Goal: Obtain resource: Obtain resource

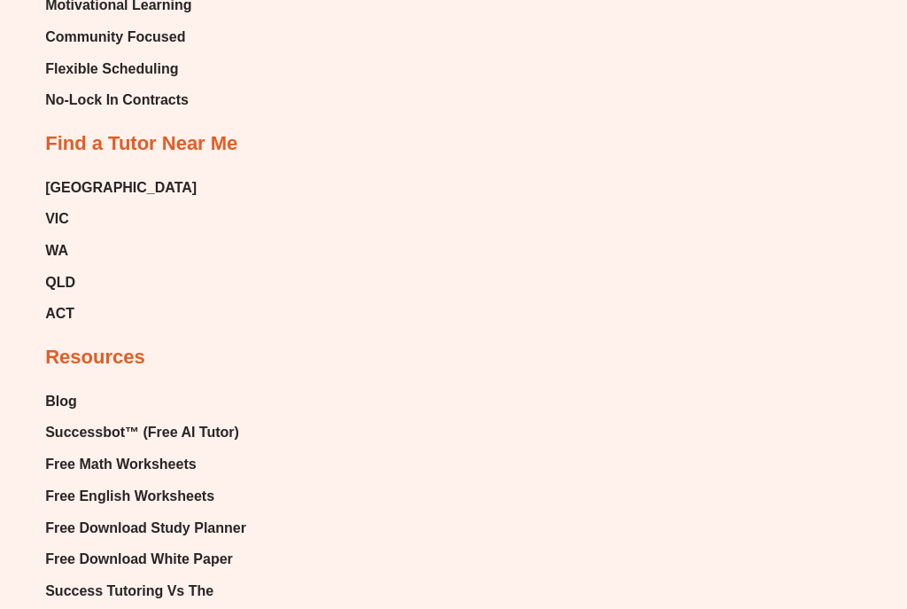
scroll to position [11005, 0]
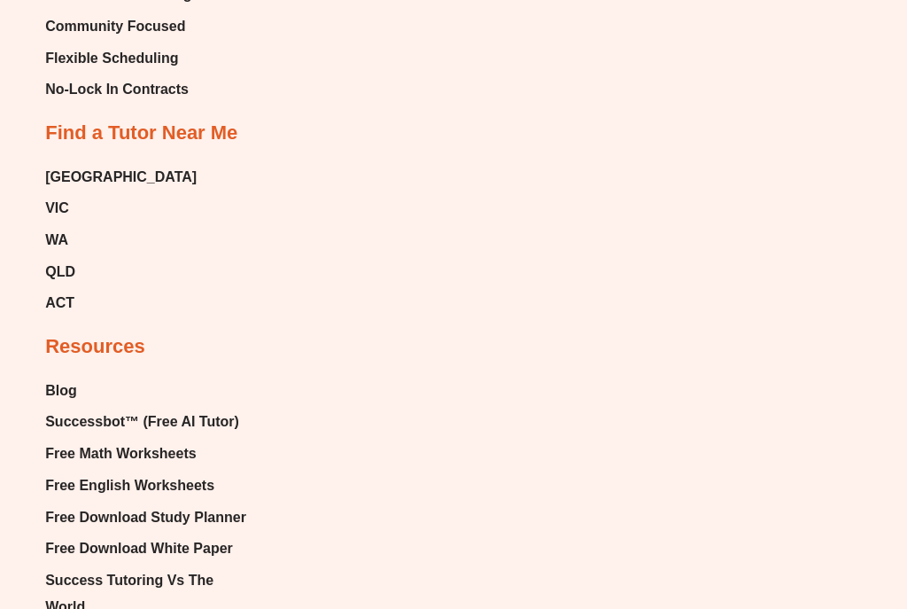
click at [163, 472] on span "Free English Worksheets" at bounding box center [129, 485] width 169 height 27
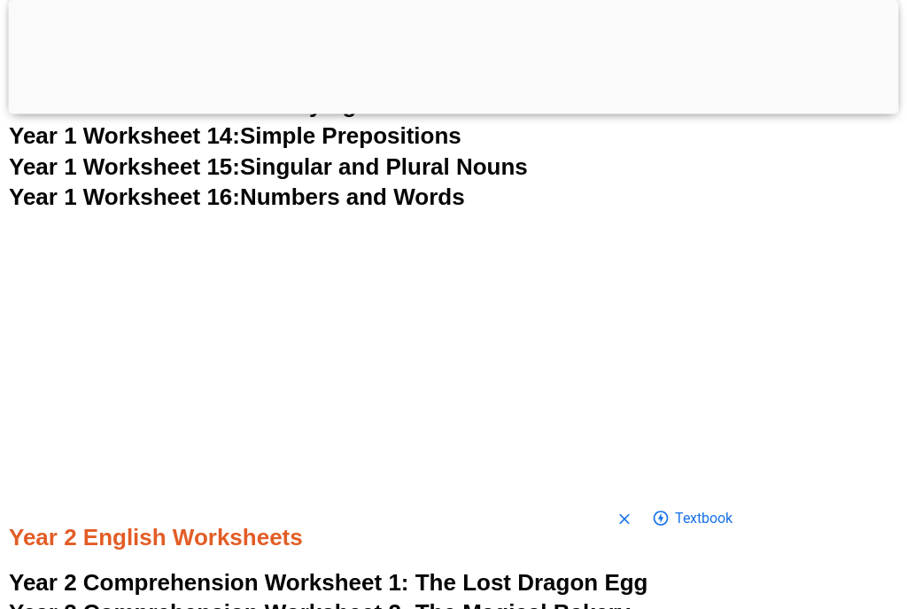
scroll to position [3789, 0]
click at [447, 110] on div at bounding box center [454, 110] width 890 height 0
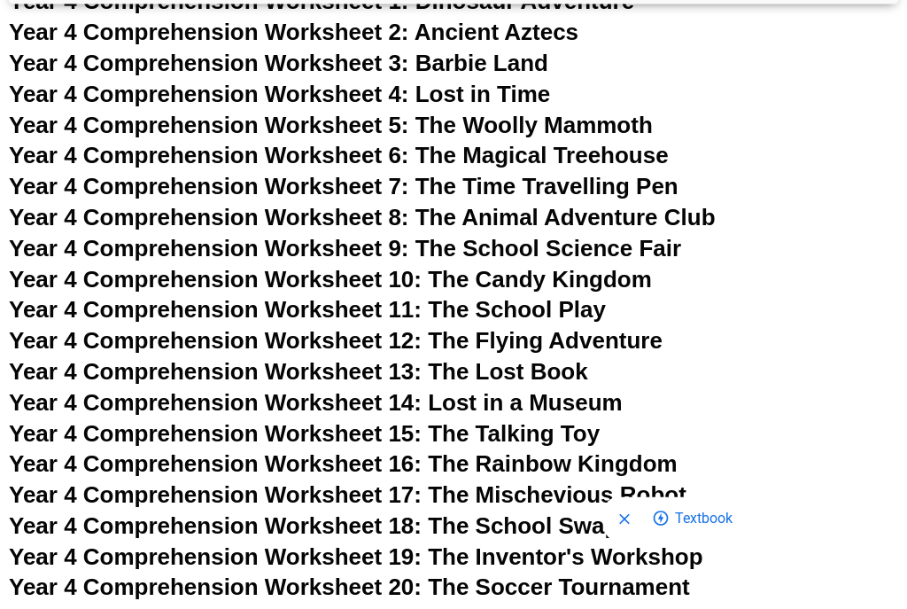
scroll to position [7257, 0]
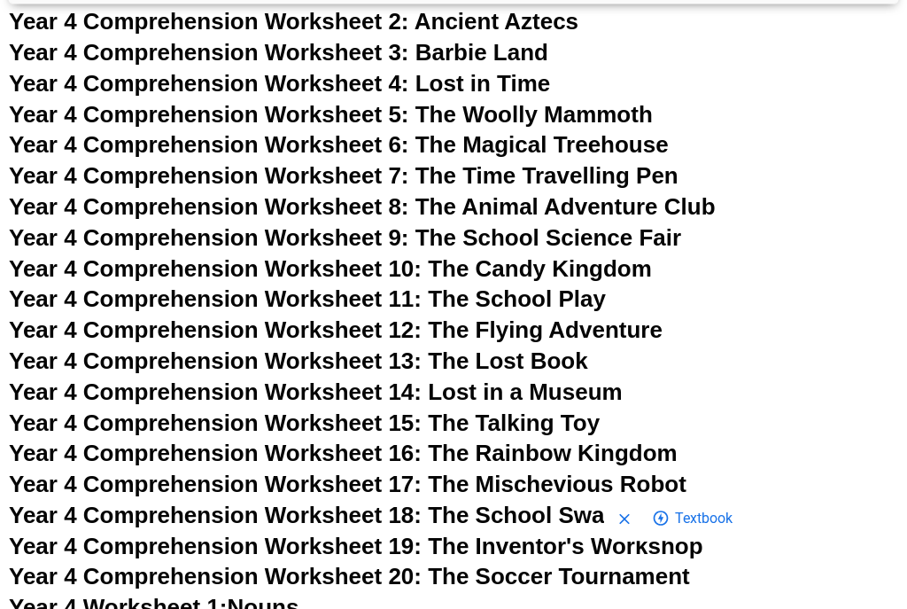
click at [685, 471] on span "Year 4 Comprehension Worksheet 17: The Mischevious Robot" at bounding box center [348, 484] width 678 height 27
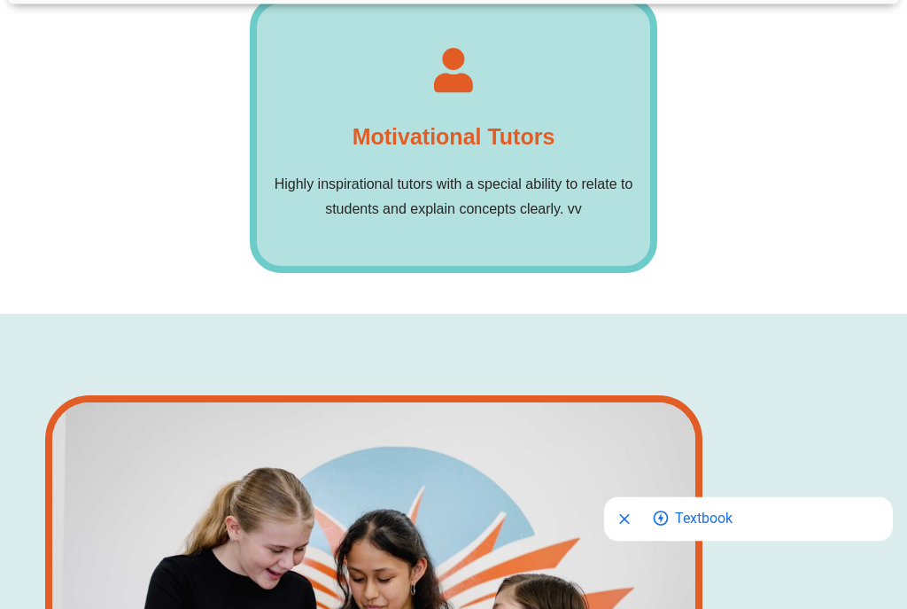
scroll to position [7260, 0]
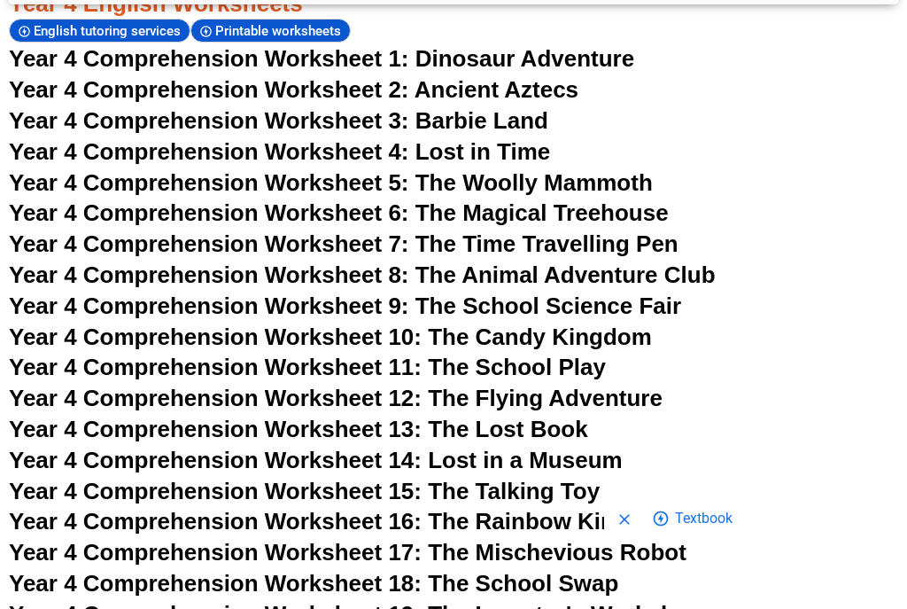
scroll to position [7189, 0]
click at [679, 231] on span "Year 4 Comprehension Worksheet 7: The Time Travelling Pen" at bounding box center [344, 244] width 670 height 27
click at [520, 508] on span "Year 4 Comprehension Worksheet 16: The Rainbow Kingdom" at bounding box center [343, 521] width 669 height 27
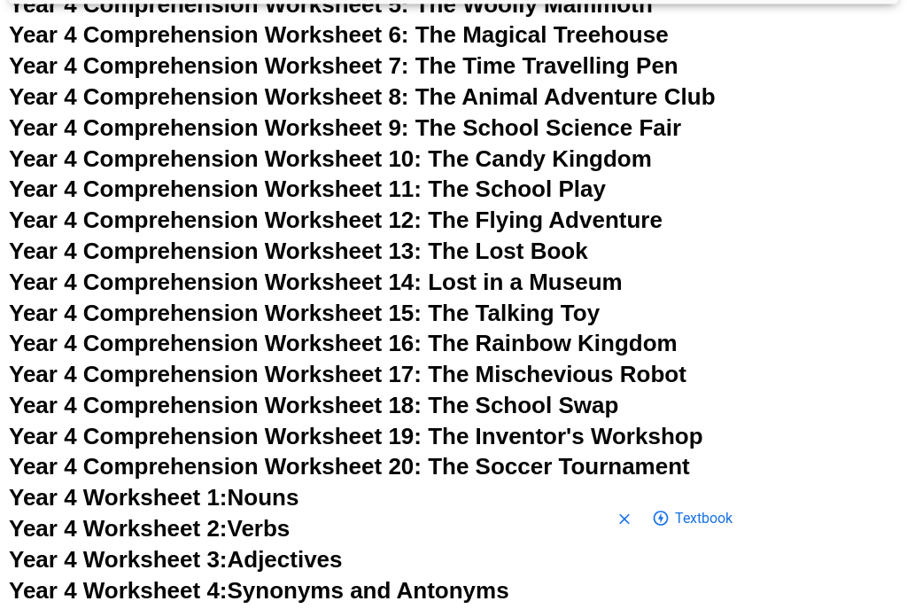
scroll to position [7367, 0]
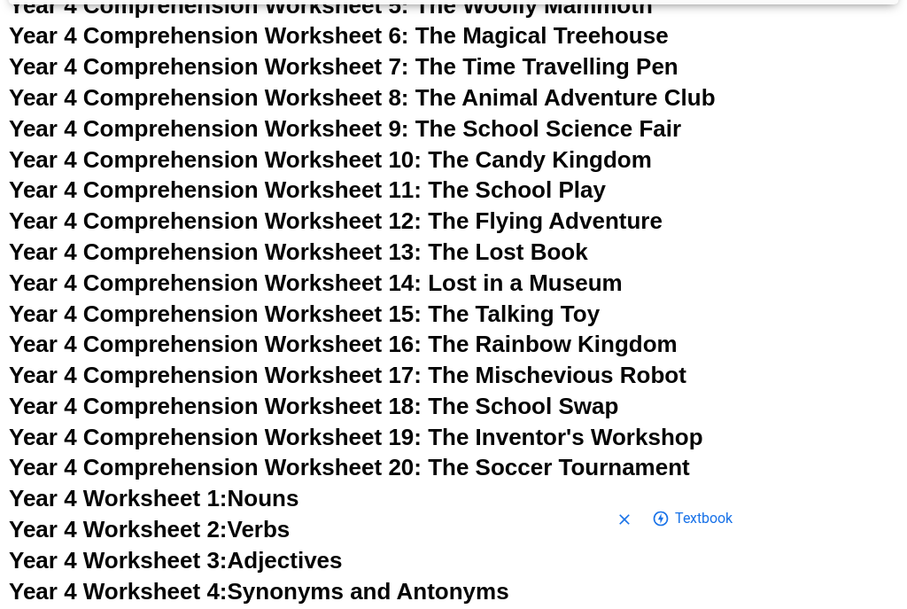
click at [678, 330] on span "Year 4 Comprehension Worksheet 16: The Rainbow Kingdom" at bounding box center [343, 343] width 669 height 27
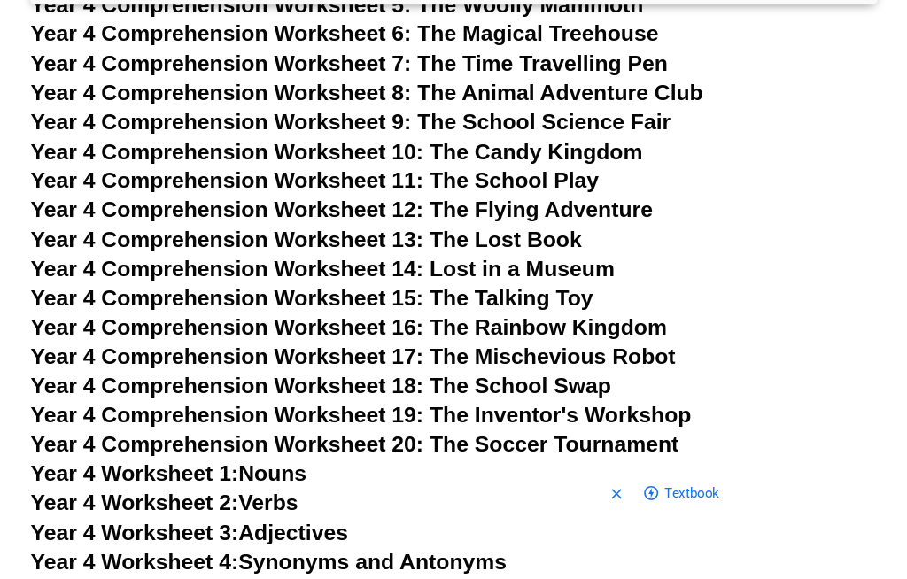
scroll to position [7369, 0]
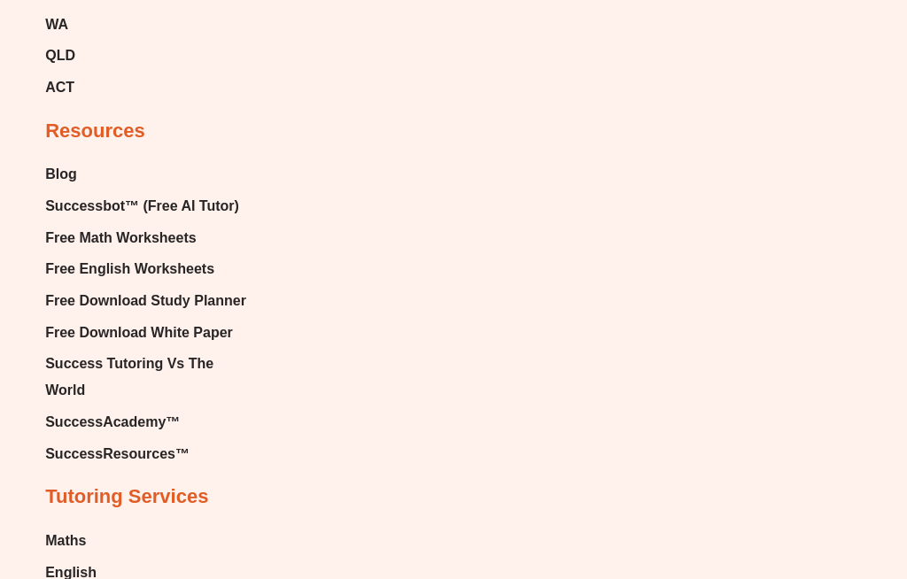
scroll to position [10959, 0]
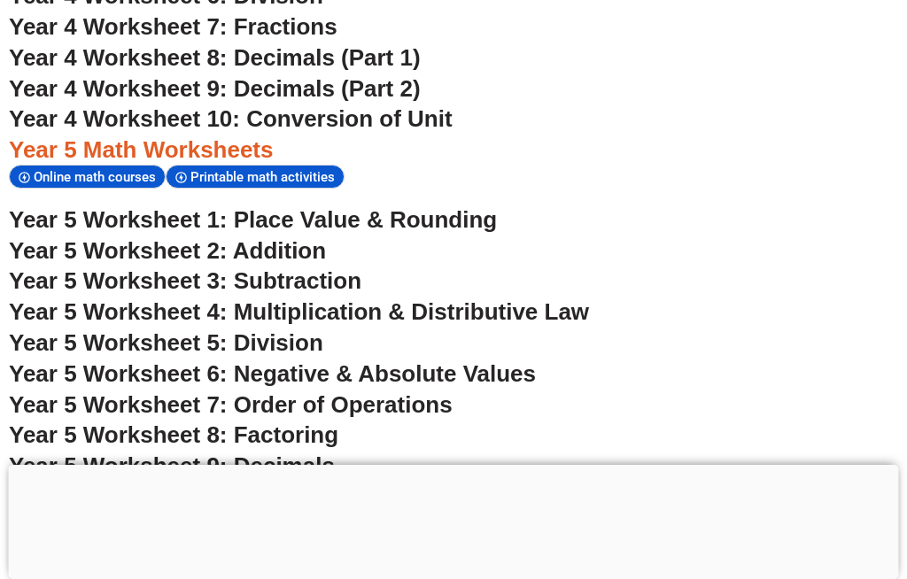
scroll to position [3581, 0]
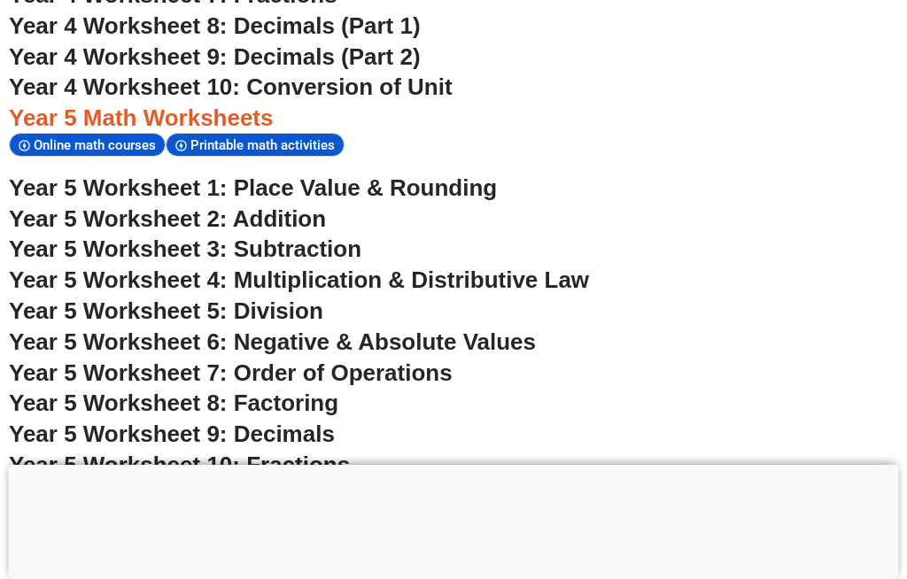
click at [301, 452] on span "Year 5 Worksheet 10: Fractions" at bounding box center [179, 465] width 341 height 27
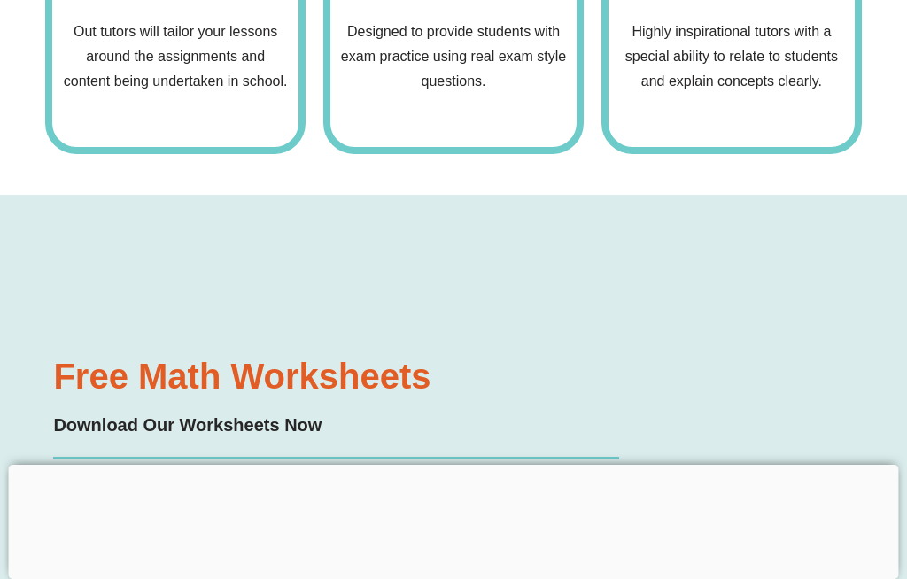
scroll to position [3612, 0]
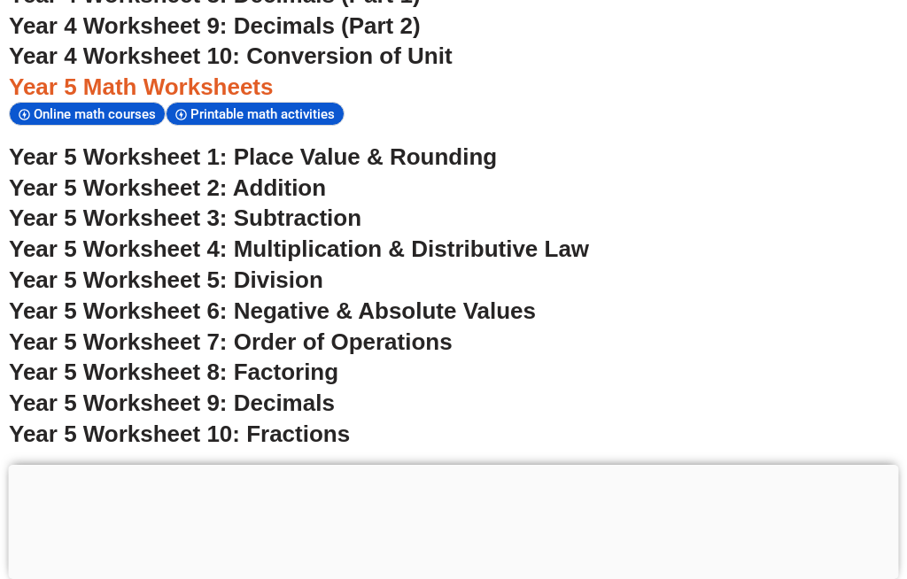
scroll to position [3581, 0]
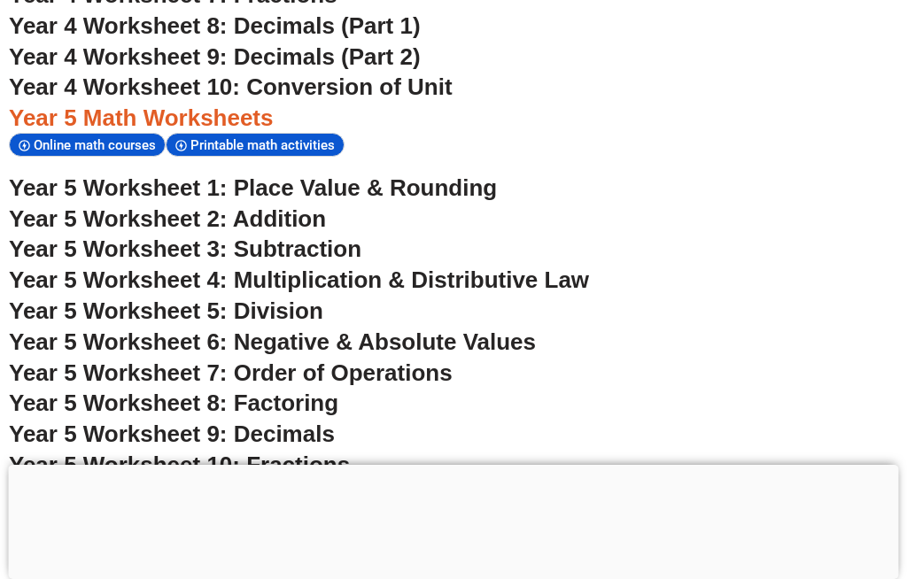
click at [335, 421] on span "Year 5 Worksheet 9: Decimals" at bounding box center [172, 434] width 326 height 27
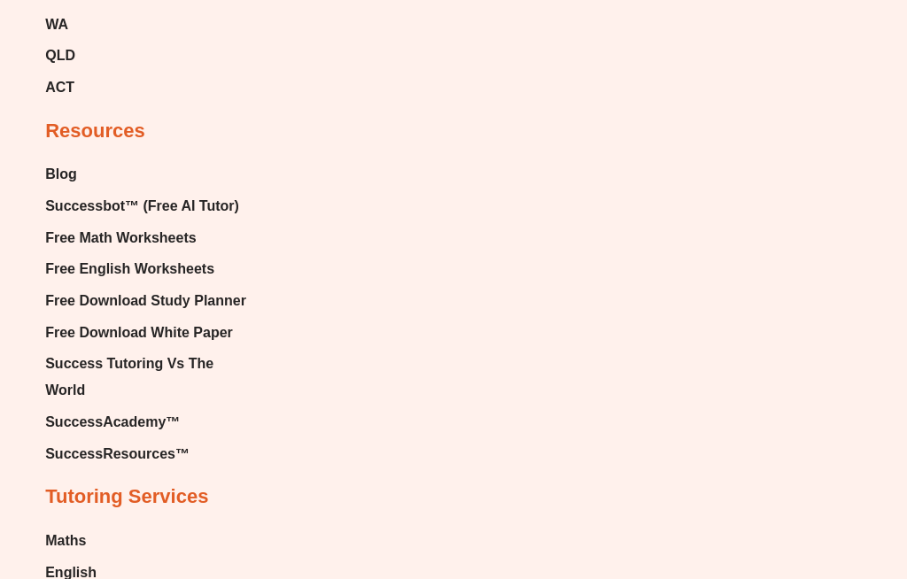
click at [82, 283] on span "Free English Worksheets" at bounding box center [129, 269] width 169 height 27
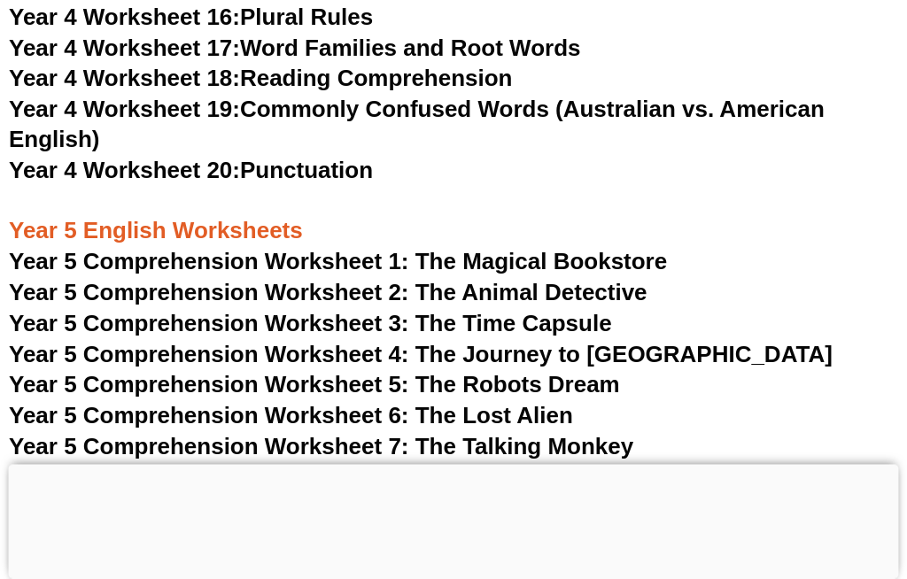
scroll to position [8372, 0]
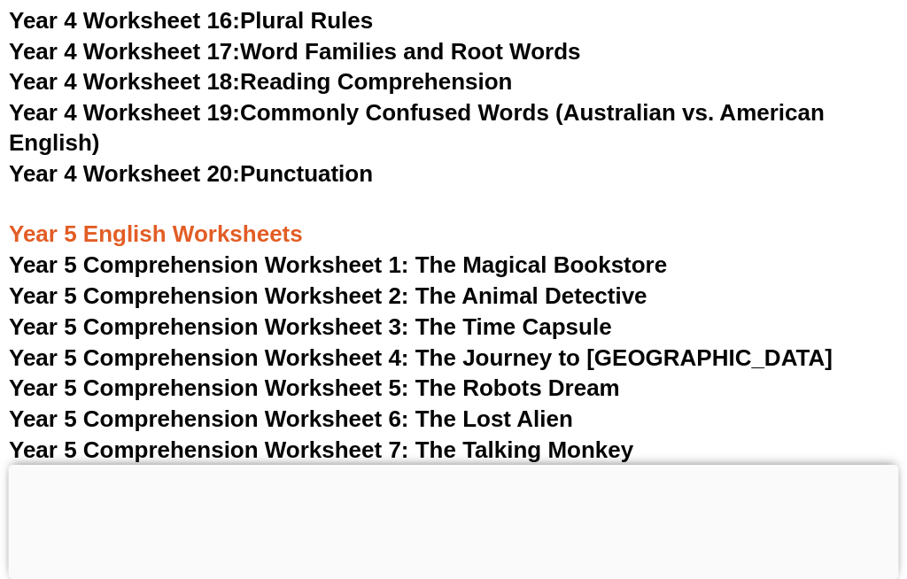
click at [709, 345] on span "Year 5 Comprehension Worksheet 4: The Journey to Atlantis" at bounding box center [421, 358] width 824 height 27
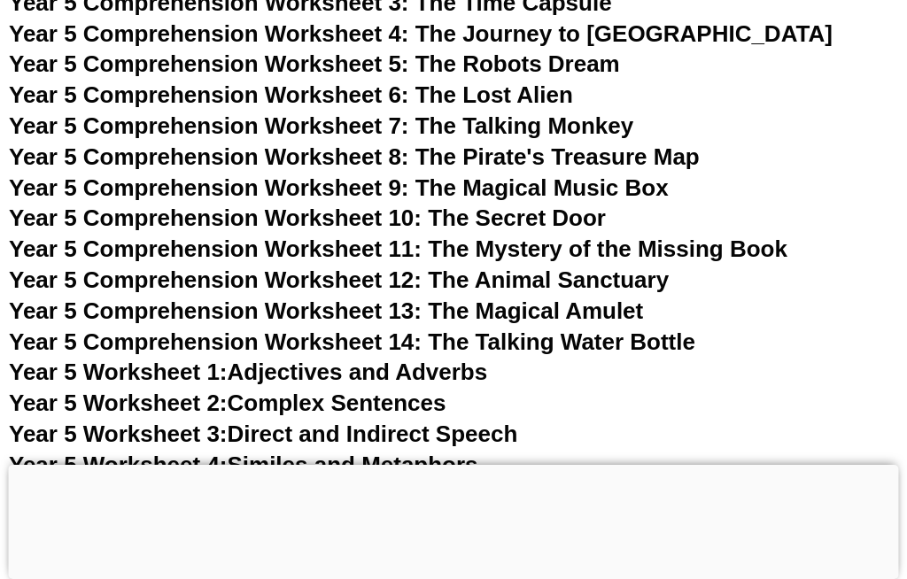
scroll to position [8705, 0]
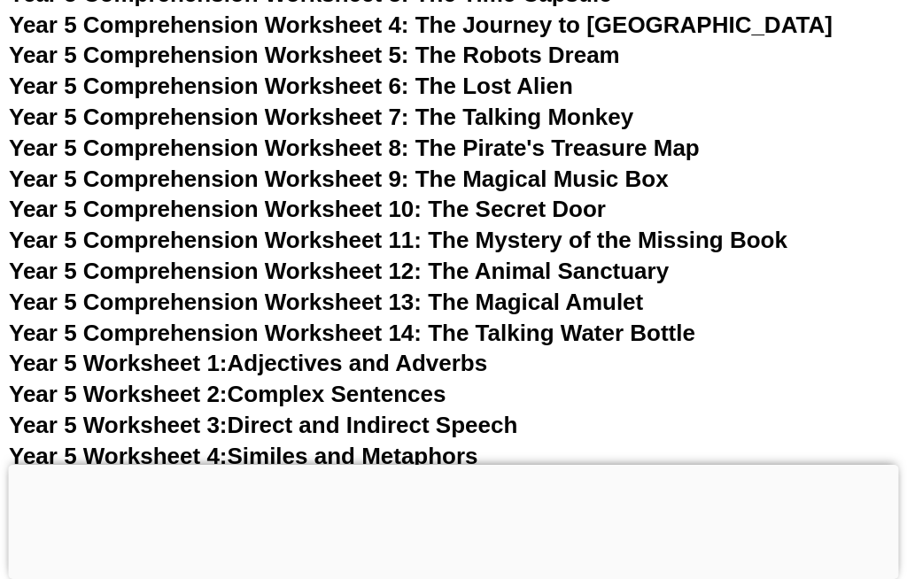
click at [65, 350] on span "Year 5 Worksheet 1:" at bounding box center [118, 363] width 219 height 27
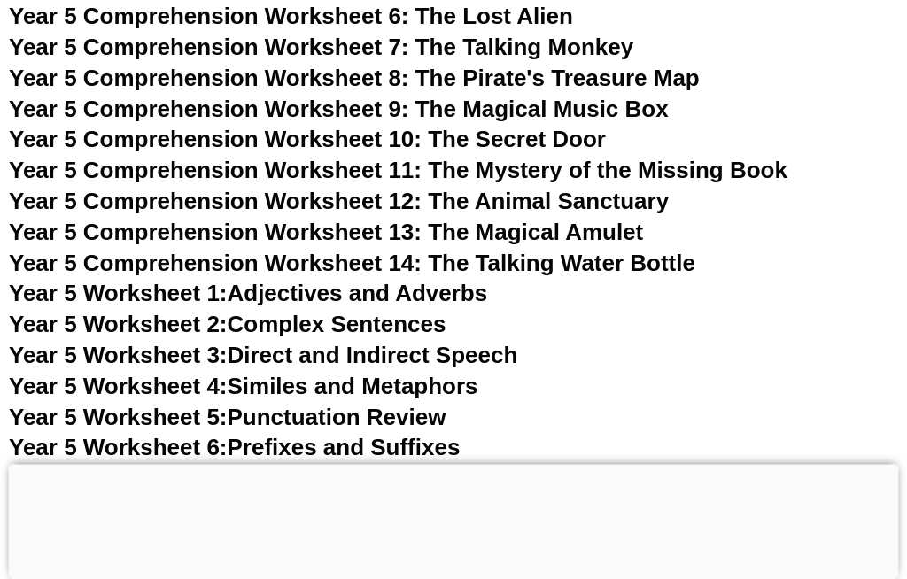
scroll to position [8775, 0]
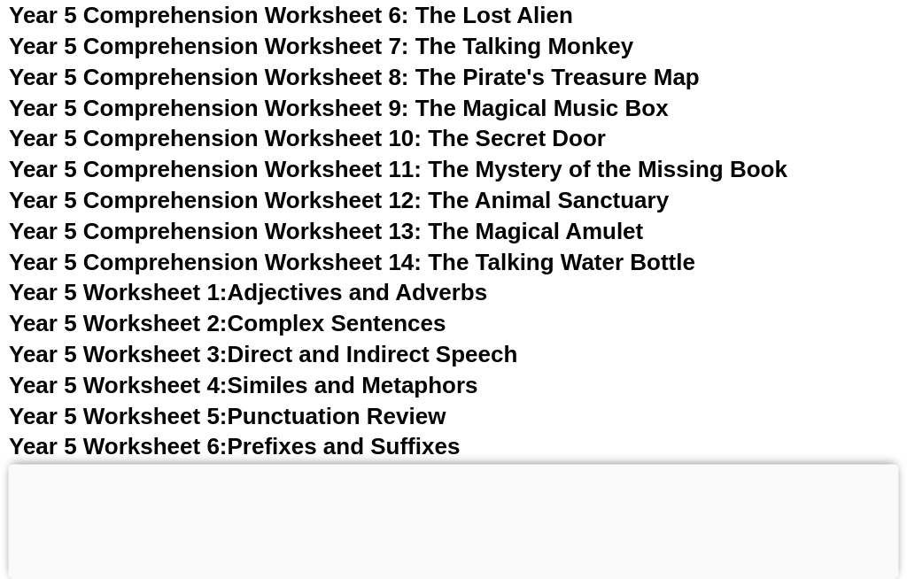
click at [81, 373] on span "Year 5 Worksheet 4:" at bounding box center [118, 386] width 219 height 27
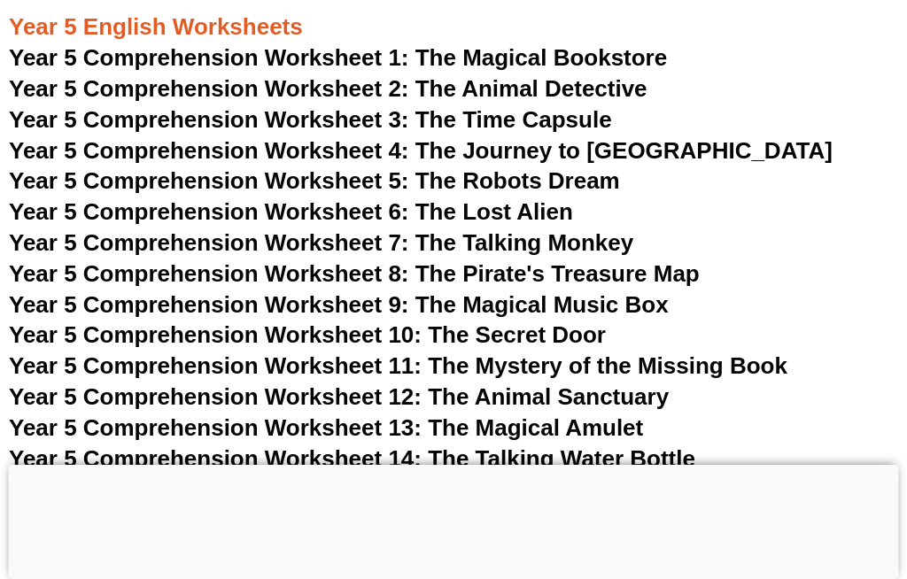
scroll to position [8581, 0]
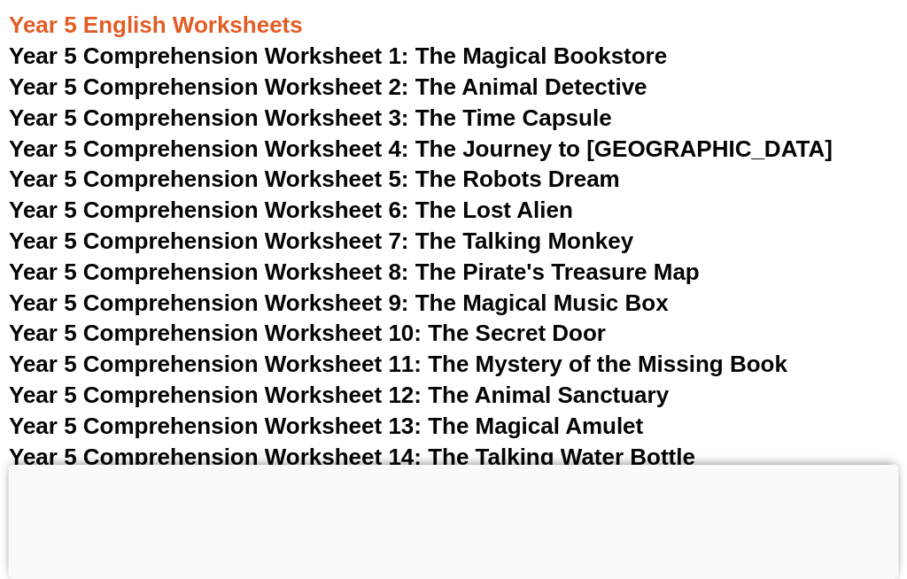
click at [64, 320] on span "Year 5 Comprehension Worksheet 10: The Secret Door" at bounding box center [307, 333] width 597 height 27
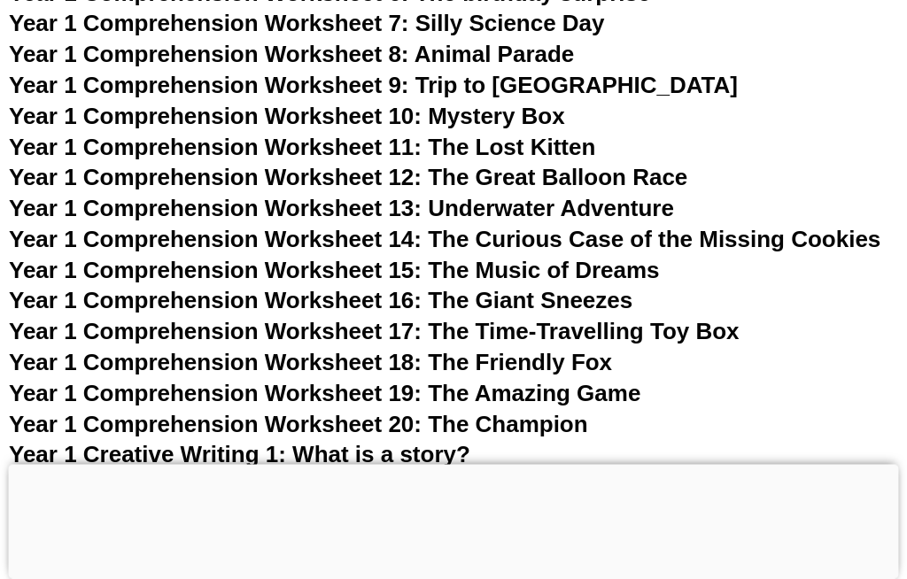
scroll to position [2486, 0]
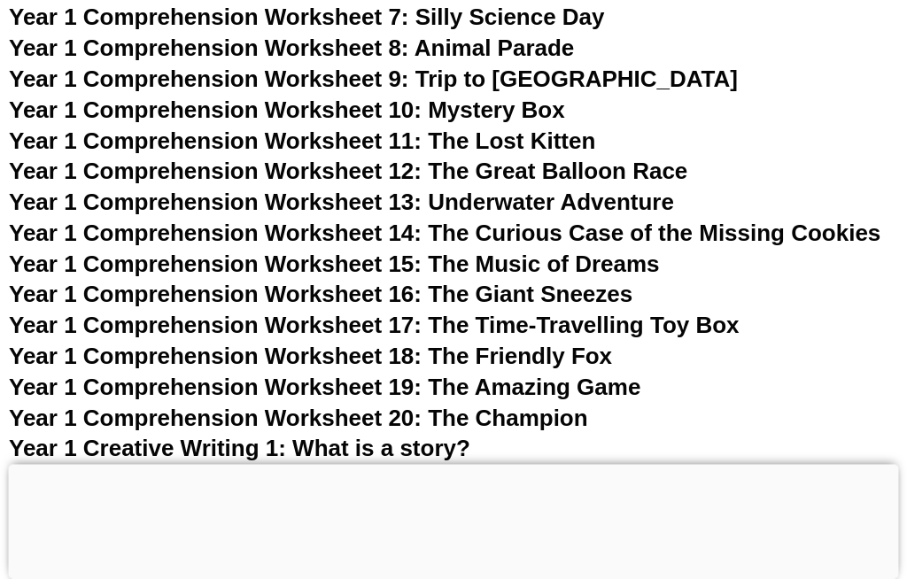
click at [587, 411] on span "Year 1 Comprehension Worksheet 20: The Champion" at bounding box center [298, 419] width 579 height 27
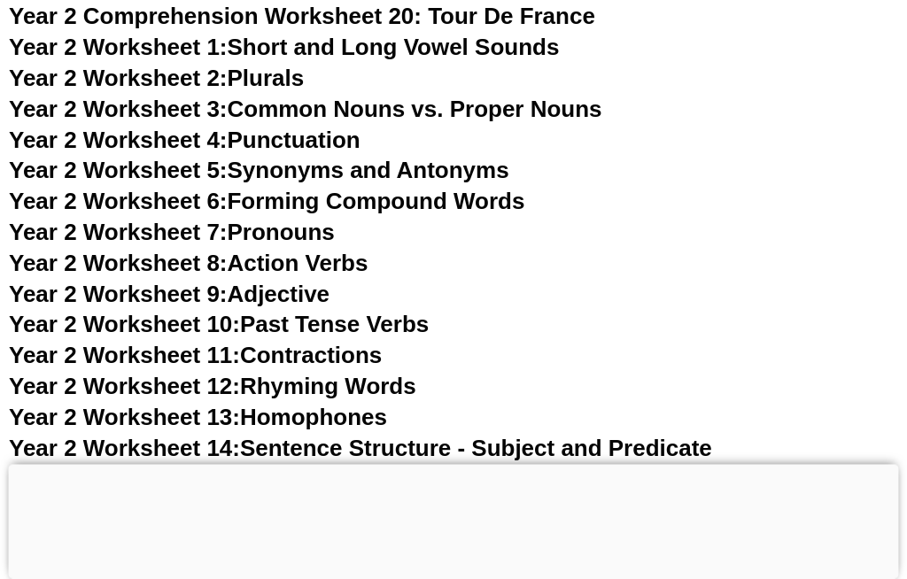
scroll to position [4869, 0]
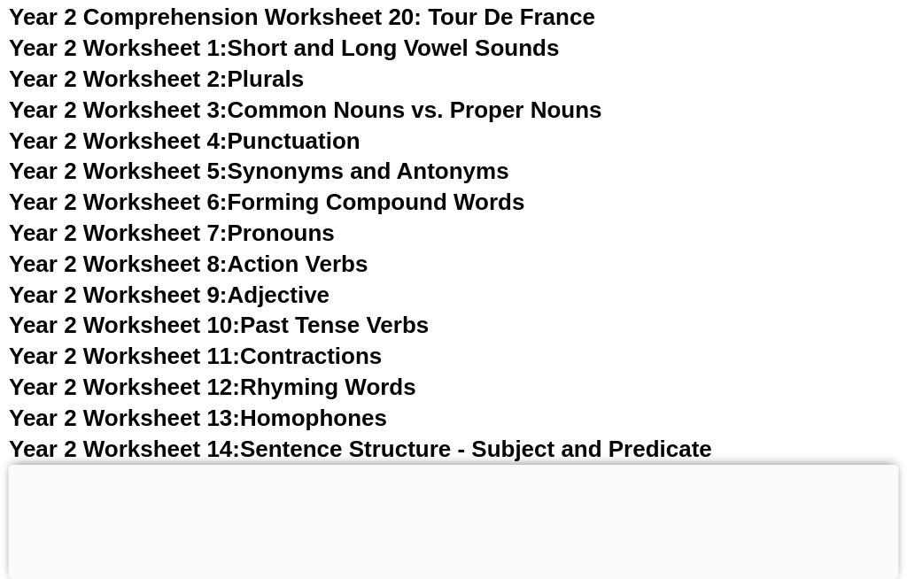
click at [63, 251] on span "Year 2 Worksheet 8:" at bounding box center [118, 264] width 219 height 27
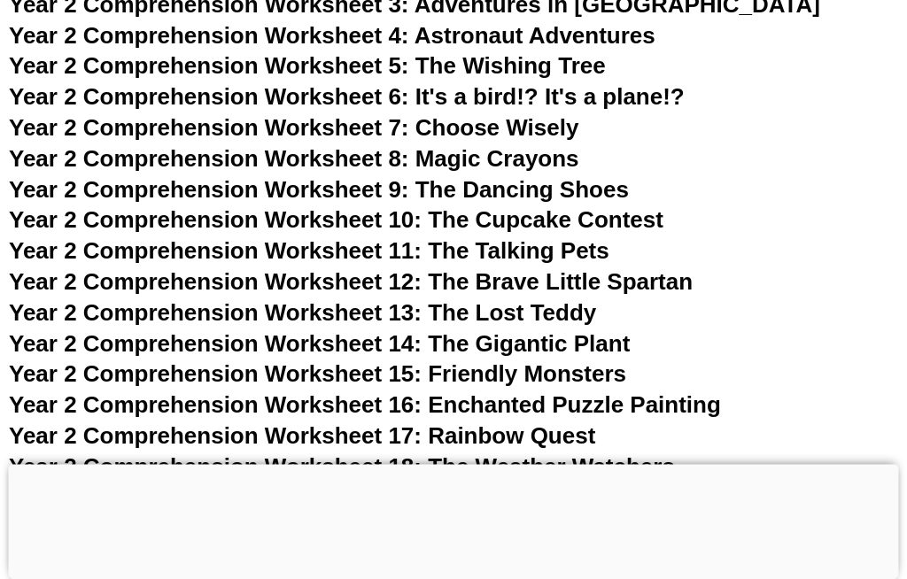
scroll to position [4358, 0]
click at [120, 299] on span "Year 2 Comprehension Worksheet 13: The Lost Teddy" at bounding box center [302, 312] width 587 height 27
